Goal: Navigation & Orientation: Find specific page/section

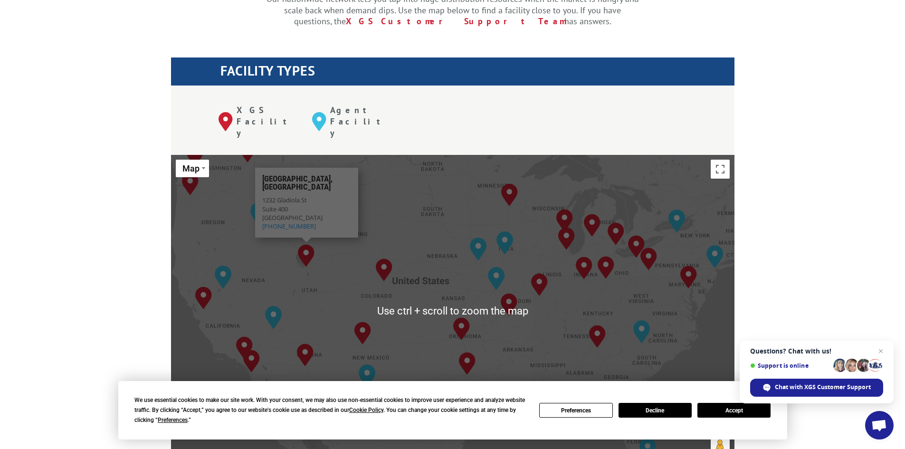
scroll to position [333, 0]
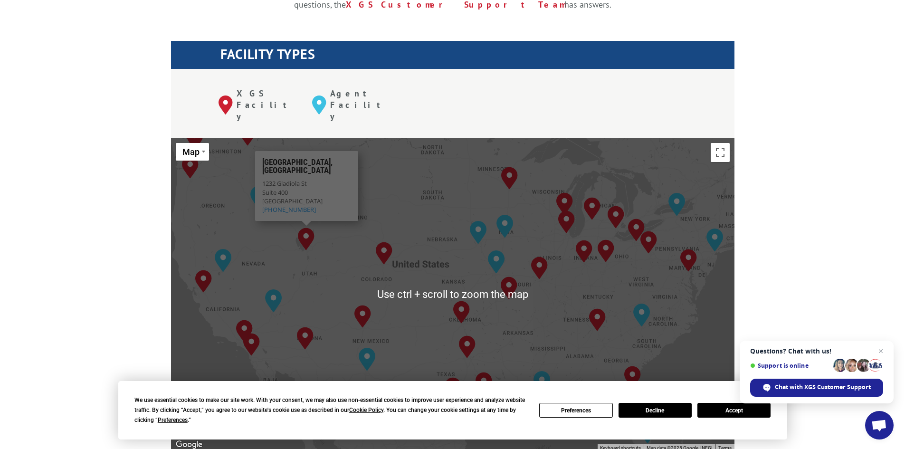
click at [105, 239] on div "The most powerful map in the flooring industry. Our nationwide network lets you…" at bounding box center [452, 373] width 905 height 908
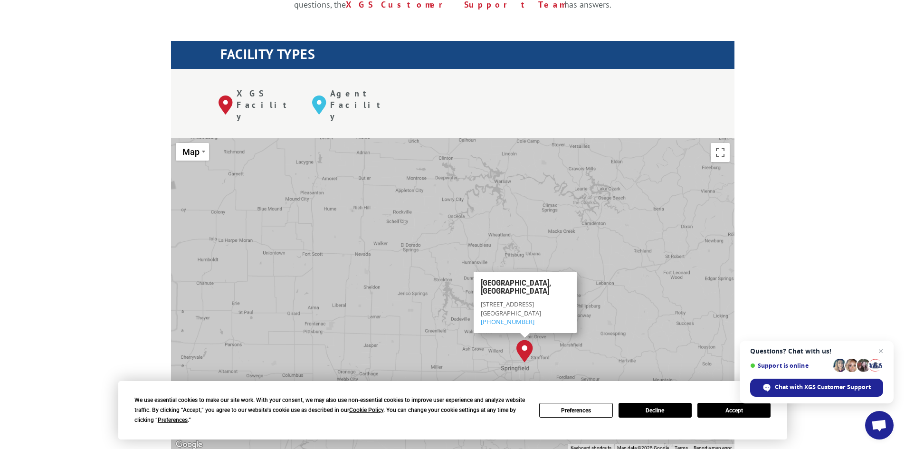
drag, startPoint x: 523, startPoint y: 239, endPoint x: 550, endPoint y: 304, distance: 70.8
click at [550, 304] on div "To navigate, press the arrow keys. [GEOGRAPHIC_DATA], [GEOGRAPHIC_DATA] [GEOGRA…" at bounding box center [453, 294] width 564 height 313
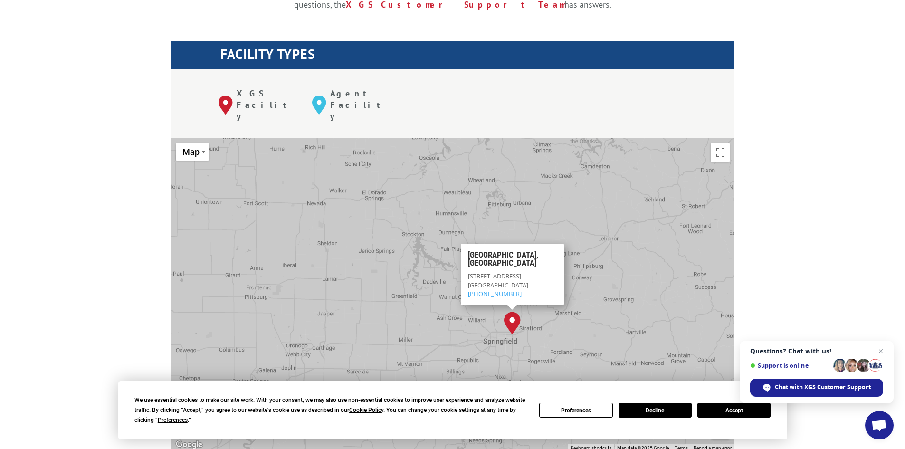
drag, startPoint x: 544, startPoint y: 310, endPoint x: 537, endPoint y: 280, distance: 31.1
click at [538, 279] on div "To navigate, press the arrow keys. [GEOGRAPHIC_DATA], [GEOGRAPHIC_DATA] [GEOGRA…" at bounding box center [453, 294] width 564 height 313
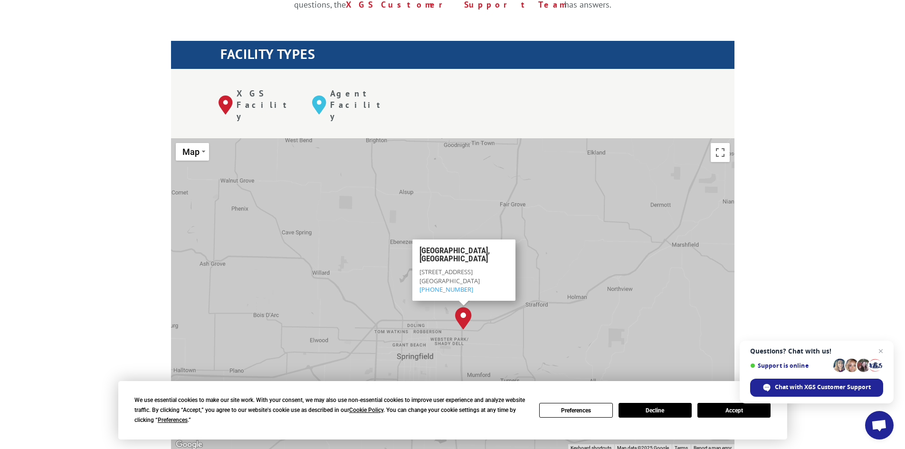
click at [524, 295] on div "To navigate, press the arrow keys. [GEOGRAPHIC_DATA], [GEOGRAPHIC_DATA] [GEOGRA…" at bounding box center [453, 294] width 564 height 313
click at [734, 403] on button "Accept" at bounding box center [734, 410] width 73 height 15
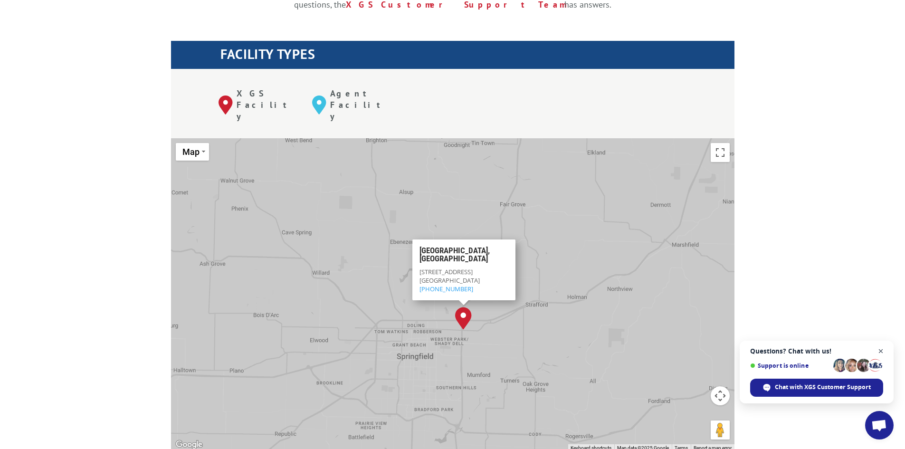
click at [880, 350] on span "Open chat" at bounding box center [881, 351] width 12 height 12
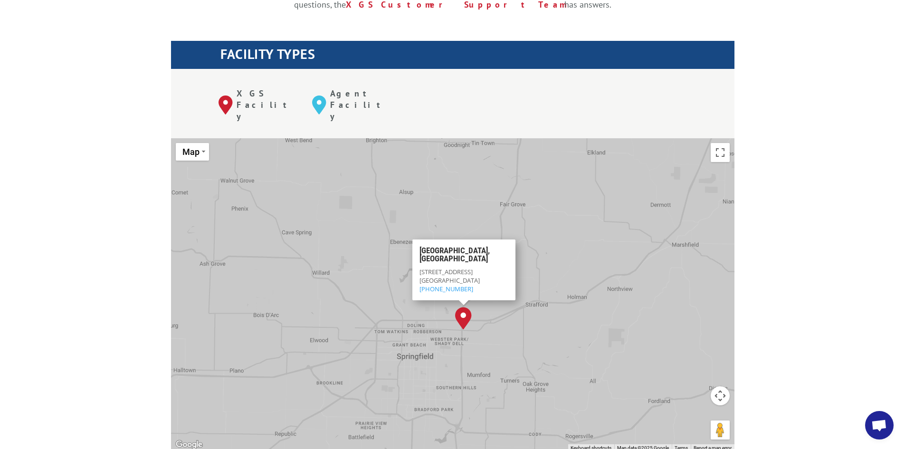
click at [830, 232] on div "The most powerful map in the flooring industry. Our nationwide network lets you…" at bounding box center [452, 373] width 905 height 908
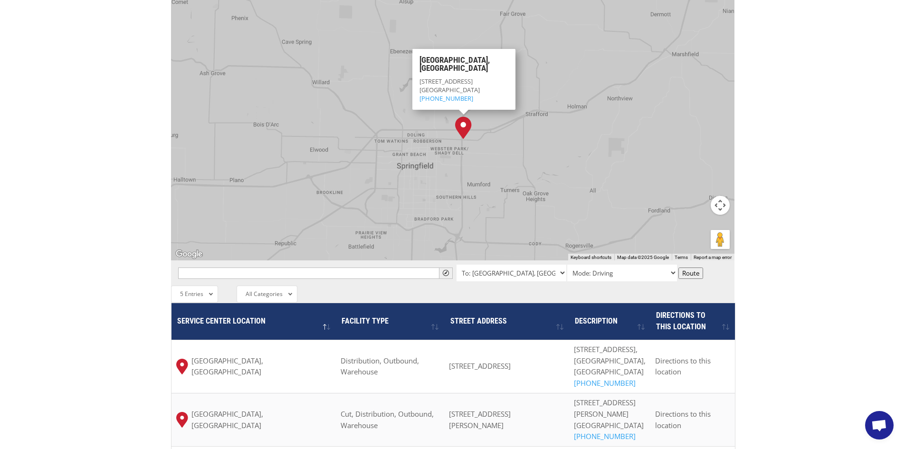
scroll to position [523, 0]
click at [458, 77] on p "[STREET_ADDRESS] 800-267-3007" at bounding box center [463, 90] width 89 height 26
click at [132, 144] on div "The most powerful map in the flooring industry. Our nationwide network lets you…" at bounding box center [452, 183] width 905 height 908
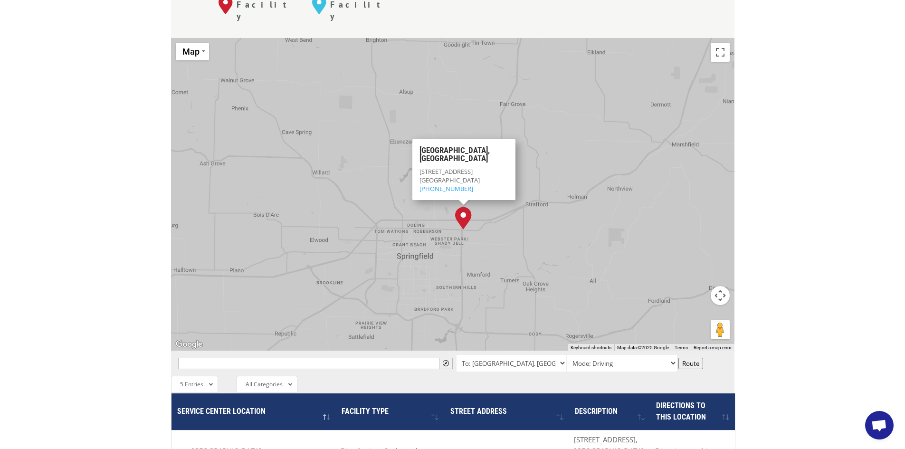
scroll to position [428, 0]
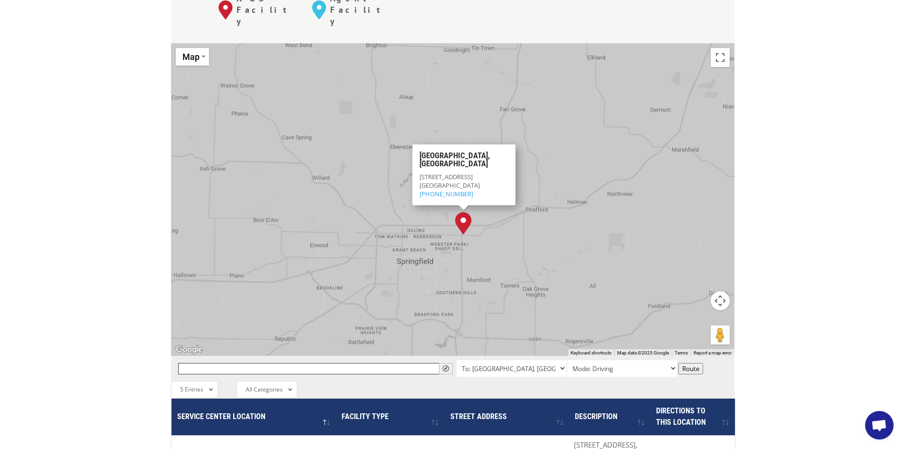
click at [240, 363] on input "text" at bounding box center [315, 368] width 275 height 11
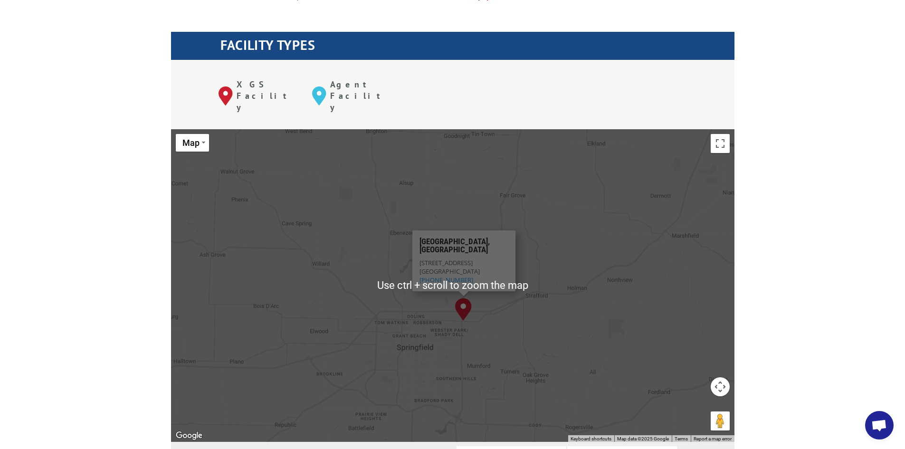
scroll to position [238, 0]
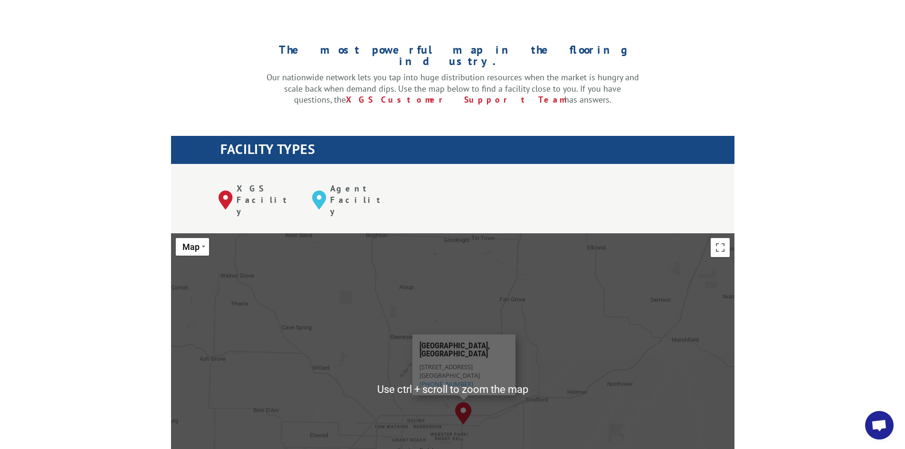
click at [246, 183] on div "XGS Facility" at bounding box center [266, 200] width 94 height 34
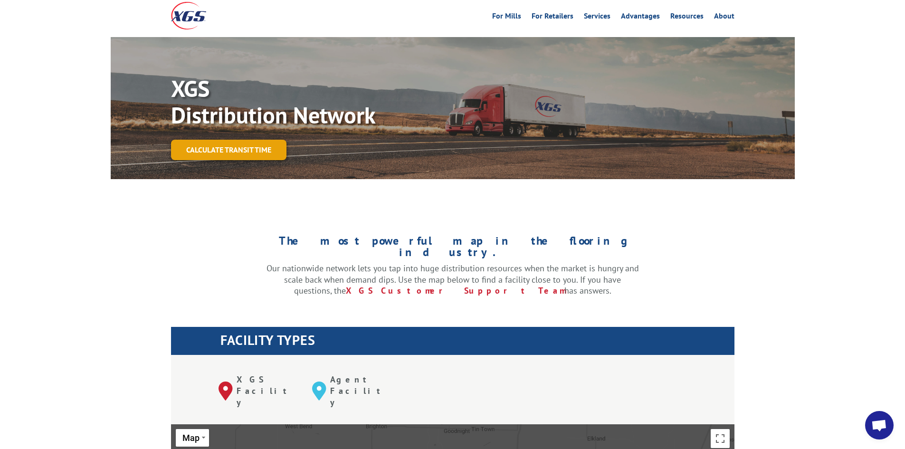
scroll to position [0, 0]
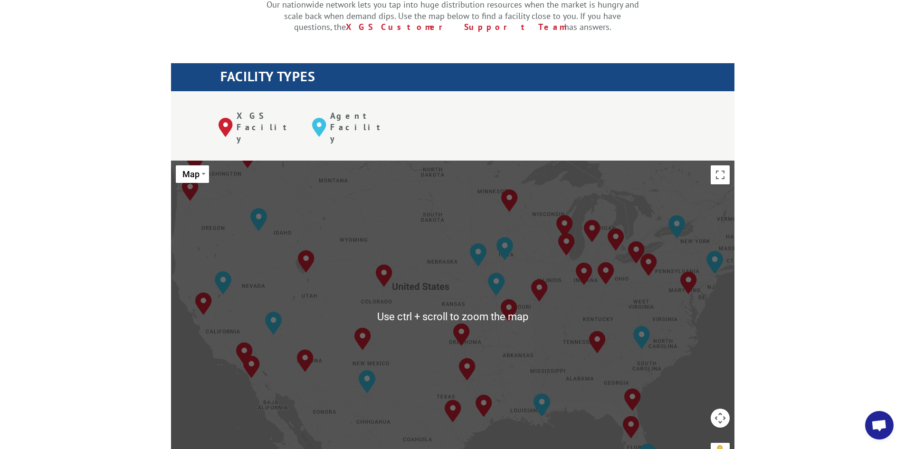
scroll to position [428, 0]
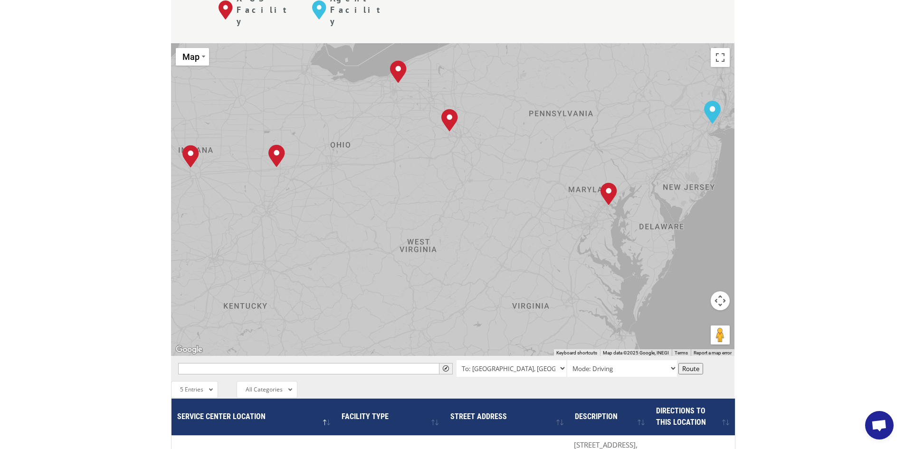
drag, startPoint x: 666, startPoint y: 146, endPoint x: 634, endPoint y: 163, distance: 35.9
click at [635, 163] on div "To navigate, press the arrow keys. Albuquerque, NM Baltimore, MD Boise, ID Char…" at bounding box center [453, 199] width 564 height 313
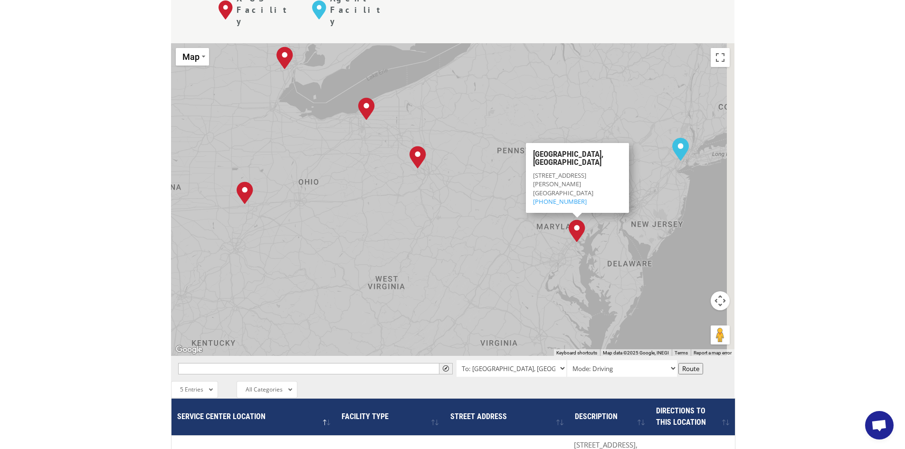
drag, startPoint x: 619, startPoint y: 151, endPoint x: 602, endPoint y: 178, distance: 31.6
click at [581, 195] on div "To navigate, press the arrow keys. Albuquerque, NM Baltimore, MD Boise, ID Char…" at bounding box center [453, 199] width 564 height 313
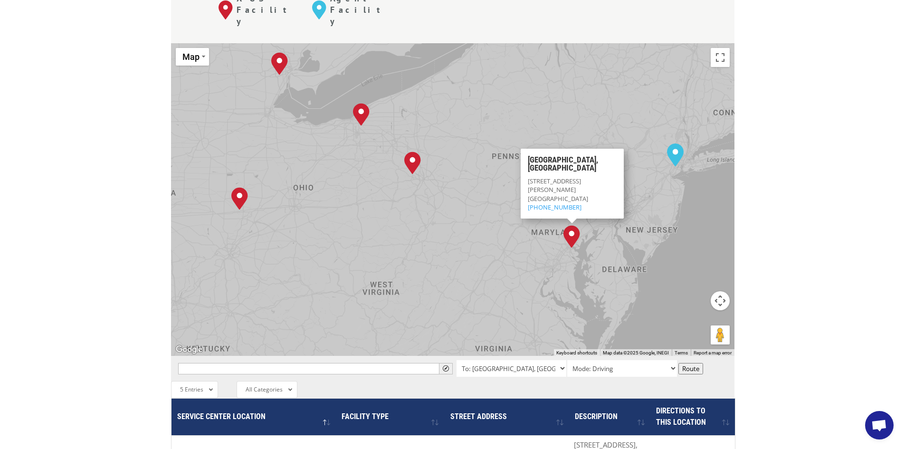
click at [573, 225] on img "Baltimore, MD" at bounding box center [572, 236] width 17 height 23
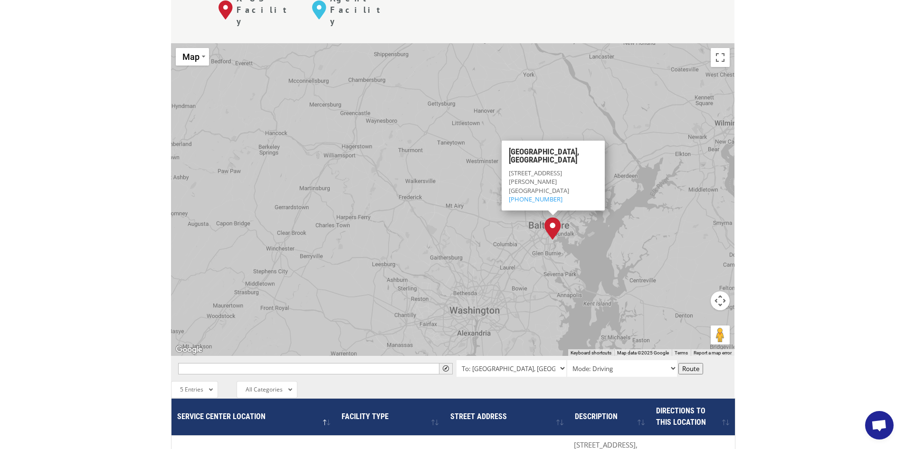
drag, startPoint x: 575, startPoint y: 204, endPoint x: 564, endPoint y: 210, distance: 12.5
click at [564, 210] on div "To navigate, press the arrow keys. Albuquerque, NM Baltimore, MD Boise, ID Char…" at bounding box center [453, 199] width 564 height 313
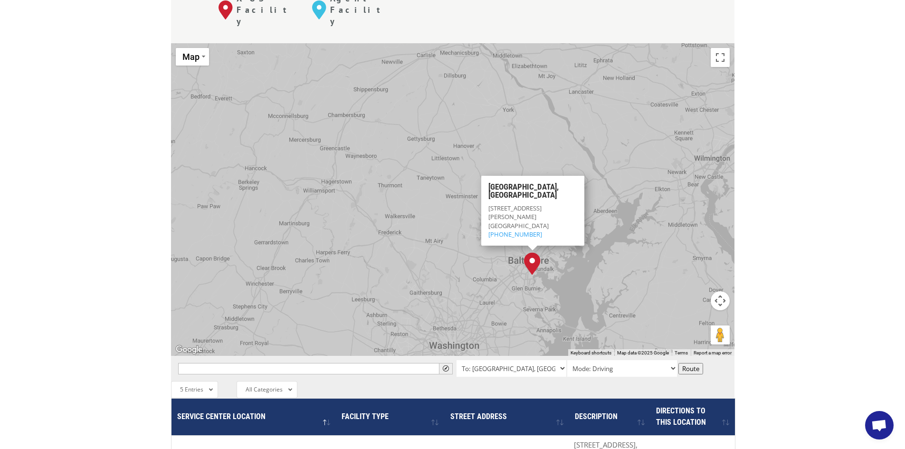
drag, startPoint x: 560, startPoint y: 198, endPoint x: 541, endPoint y: 231, distance: 38.3
click at [541, 231] on div "To navigate, press the arrow keys. Albuquerque, NM Baltimore, MD Boise, ID Char…" at bounding box center [453, 199] width 564 height 313
click at [773, 233] on div "The most powerful map in the flooring industry. Our nationwide network lets you…" at bounding box center [452, 278] width 905 height 908
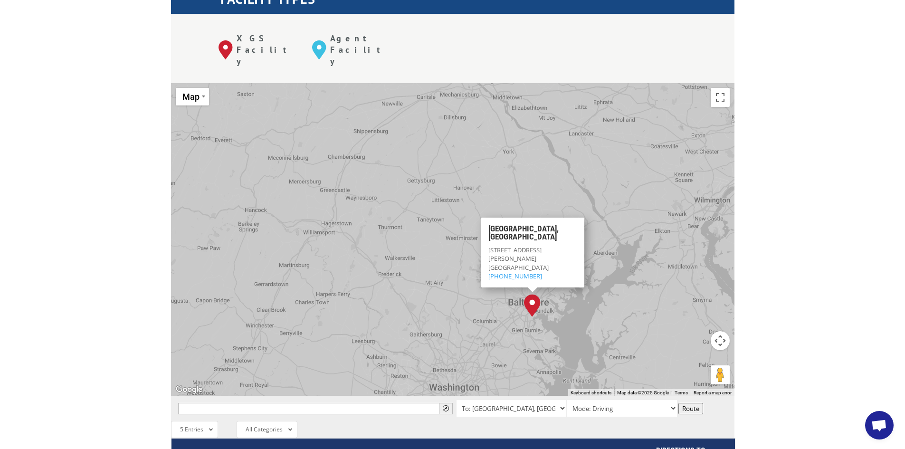
scroll to position [380, 0]
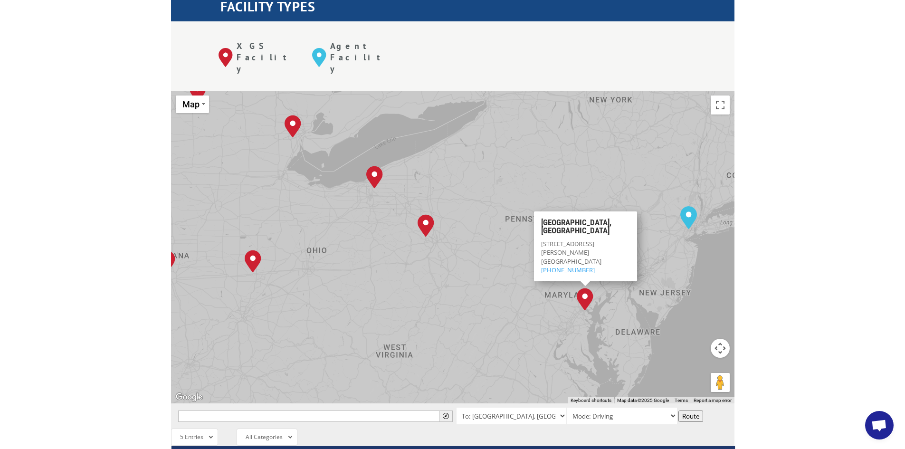
drag, startPoint x: 622, startPoint y: 237, endPoint x: 609, endPoint y: 256, distance: 22.9
click at [609, 256] on div "To navigate, press the arrow keys. Albuquerque, NM Baltimore, MD Boise, ID Char…" at bounding box center [453, 247] width 564 height 313
click at [584, 288] on img "Baltimore, MD" at bounding box center [585, 299] width 17 height 23
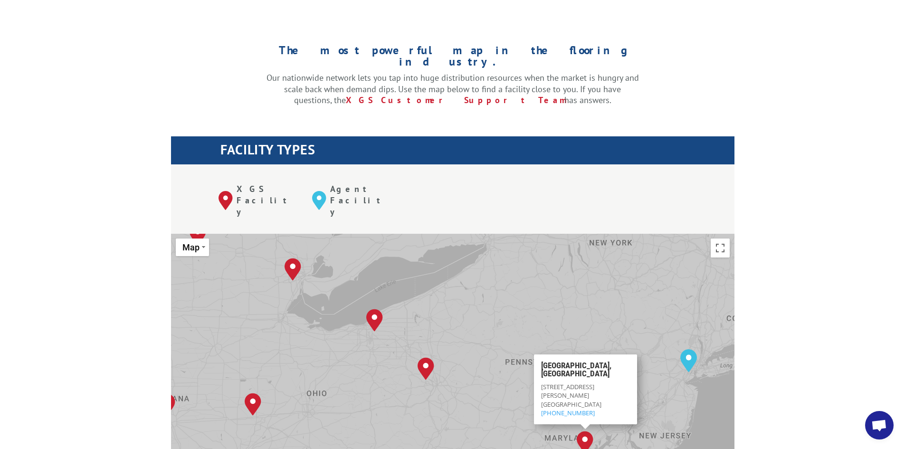
scroll to position [238, 0]
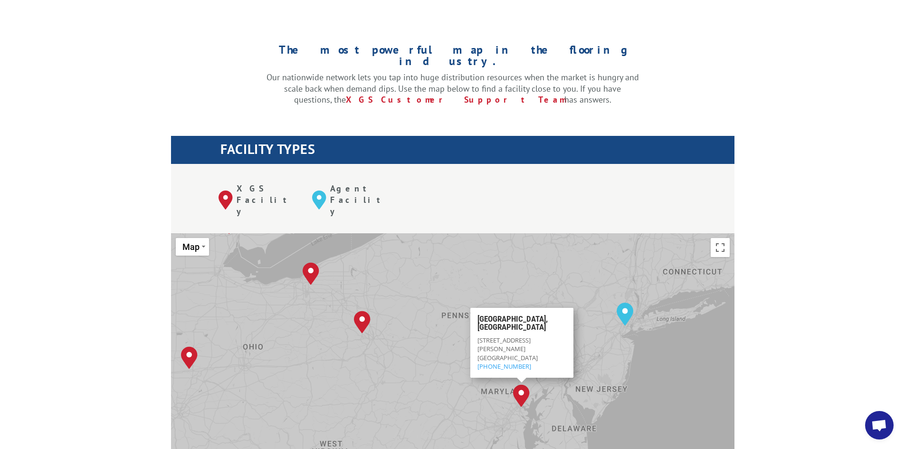
drag, startPoint x: 702, startPoint y: 334, endPoint x: 638, endPoint y: 288, distance: 79.1
click at [638, 288] on div "To navigate, press the arrow keys. Albuquerque, NM Baltimore, MD Boise, ID Char…" at bounding box center [453, 389] width 564 height 313
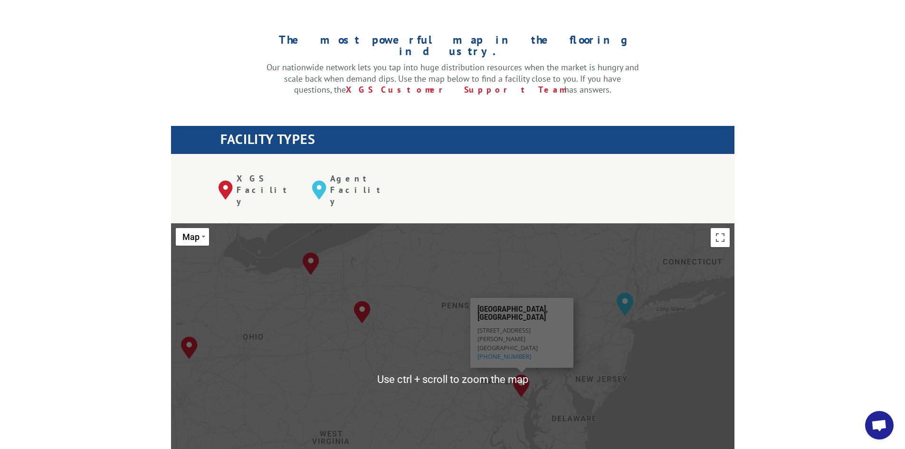
scroll to position [285, 0]
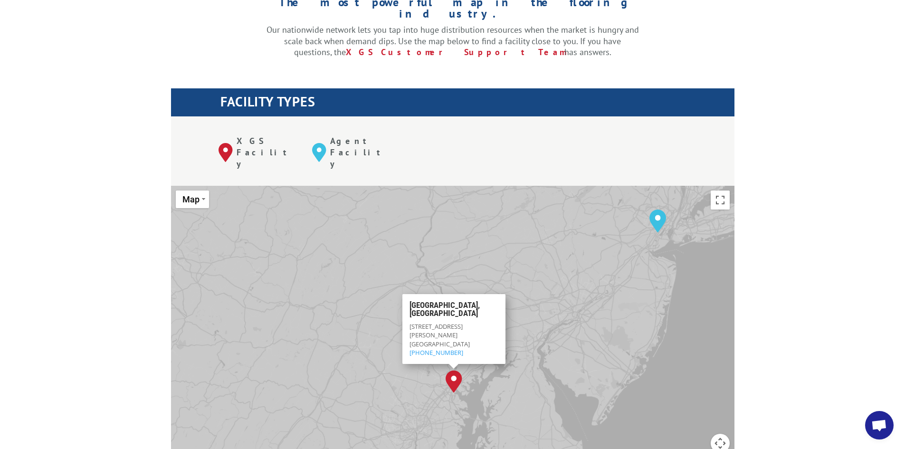
drag, startPoint x: 587, startPoint y: 285, endPoint x: 584, endPoint y: 290, distance: 6.0
click at [584, 290] on div "To navigate, press the arrow keys. Albuquerque, NM Baltimore, MD Boise, ID Char…" at bounding box center [453, 342] width 564 height 313
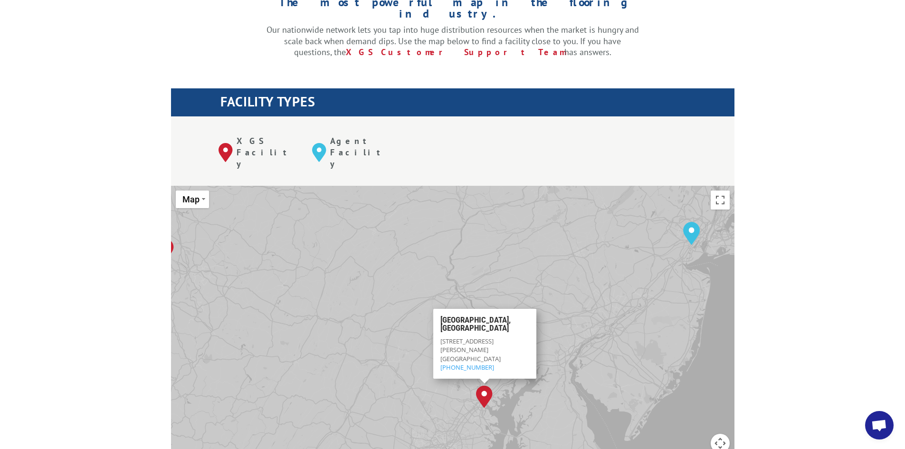
drag, startPoint x: 563, startPoint y: 276, endPoint x: 583, endPoint y: 281, distance: 20.2
click at [583, 281] on div "To navigate, press the arrow keys. Albuquerque, NM Baltimore, MD Boise, ID Char…" at bounding box center [453, 342] width 564 height 313
drag, startPoint x: 821, startPoint y: 292, endPoint x: 826, endPoint y: 220, distance: 71.9
click at [823, 215] on div "The most powerful map in the flooring industry. Our nationwide network lets you…" at bounding box center [452, 420] width 905 height 908
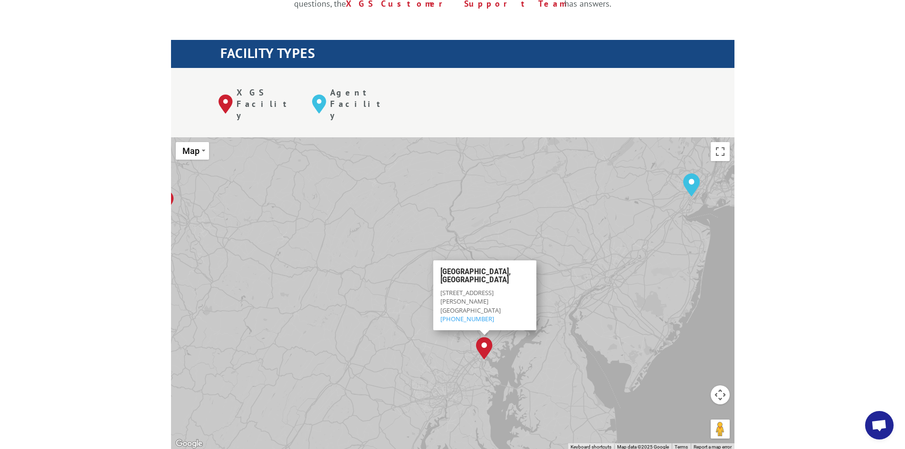
scroll to position [380, 0]
